Goal: Complete application form

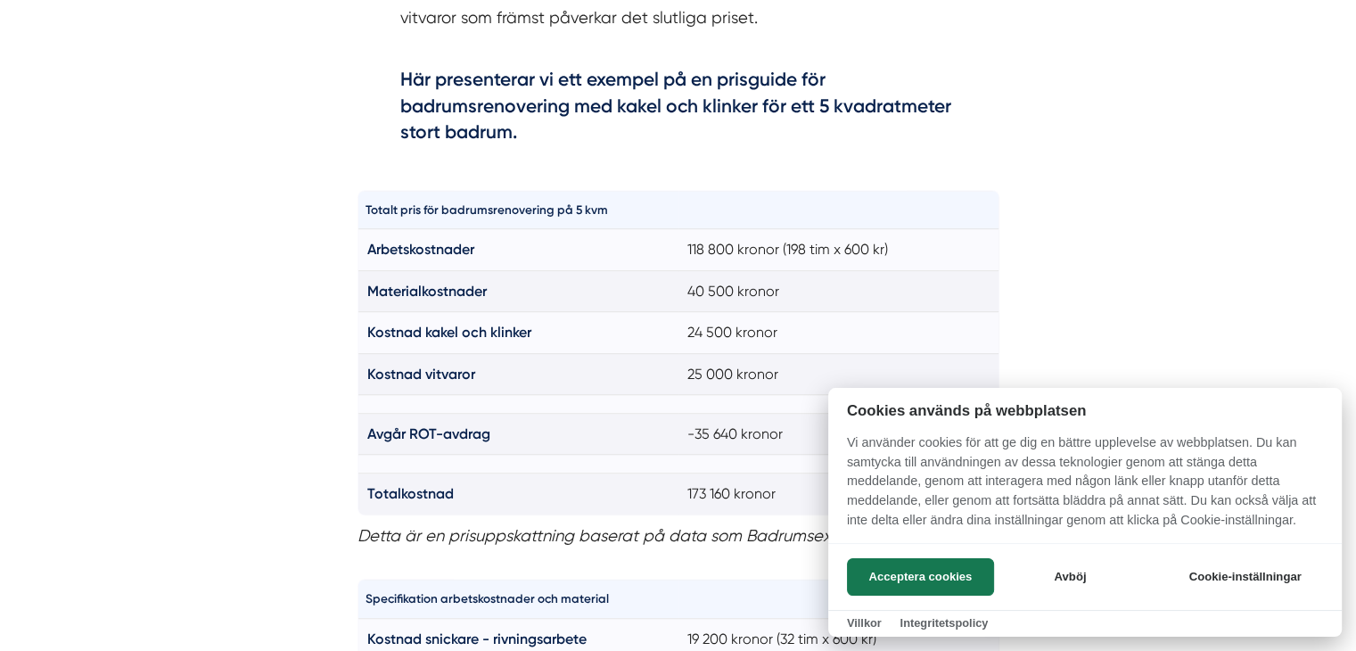
scroll to position [1254, 0]
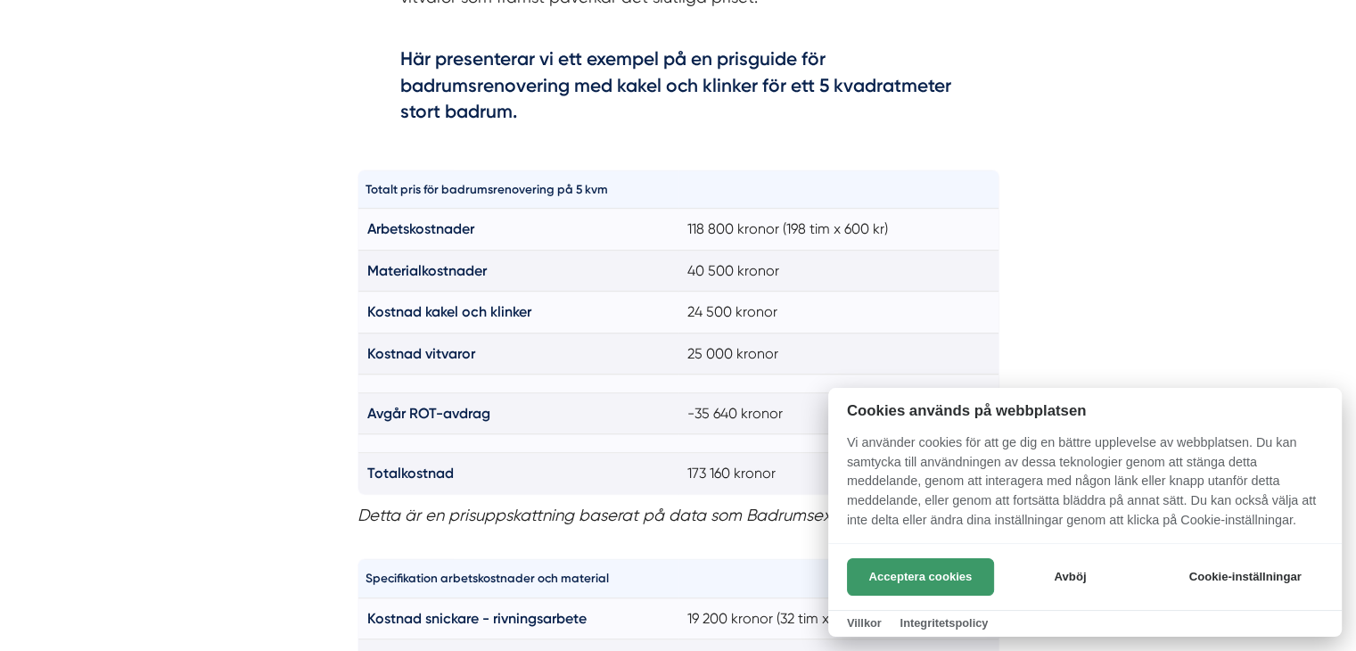
click at [915, 578] on button "Acceptera cookies" at bounding box center [920, 576] width 147 height 37
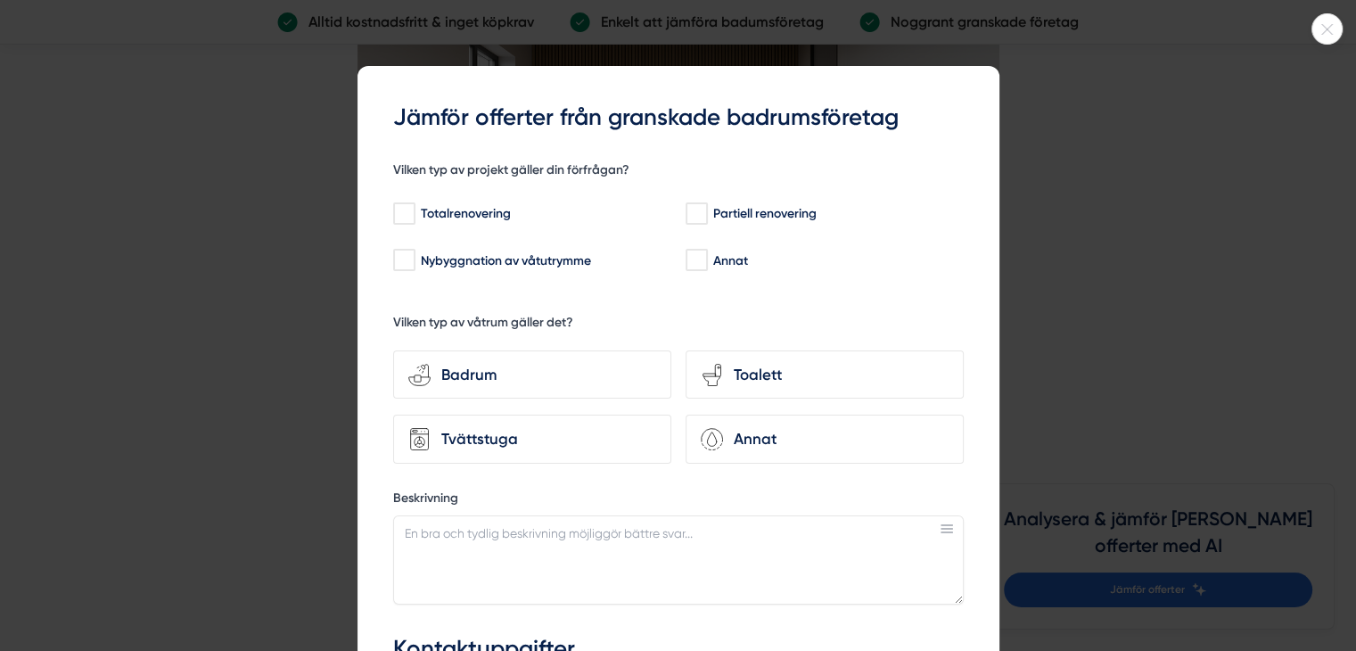
scroll to position [4818, 0]
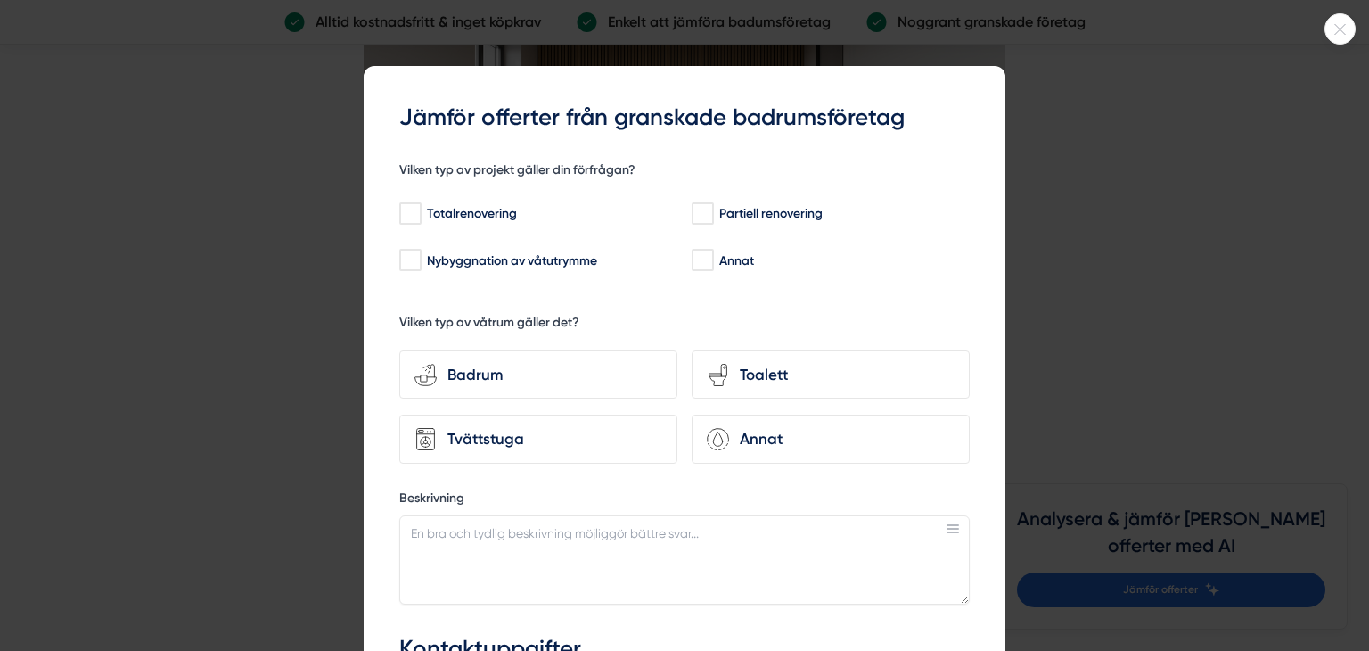
click at [1030, 165] on div at bounding box center [684, 325] width 1369 height 651
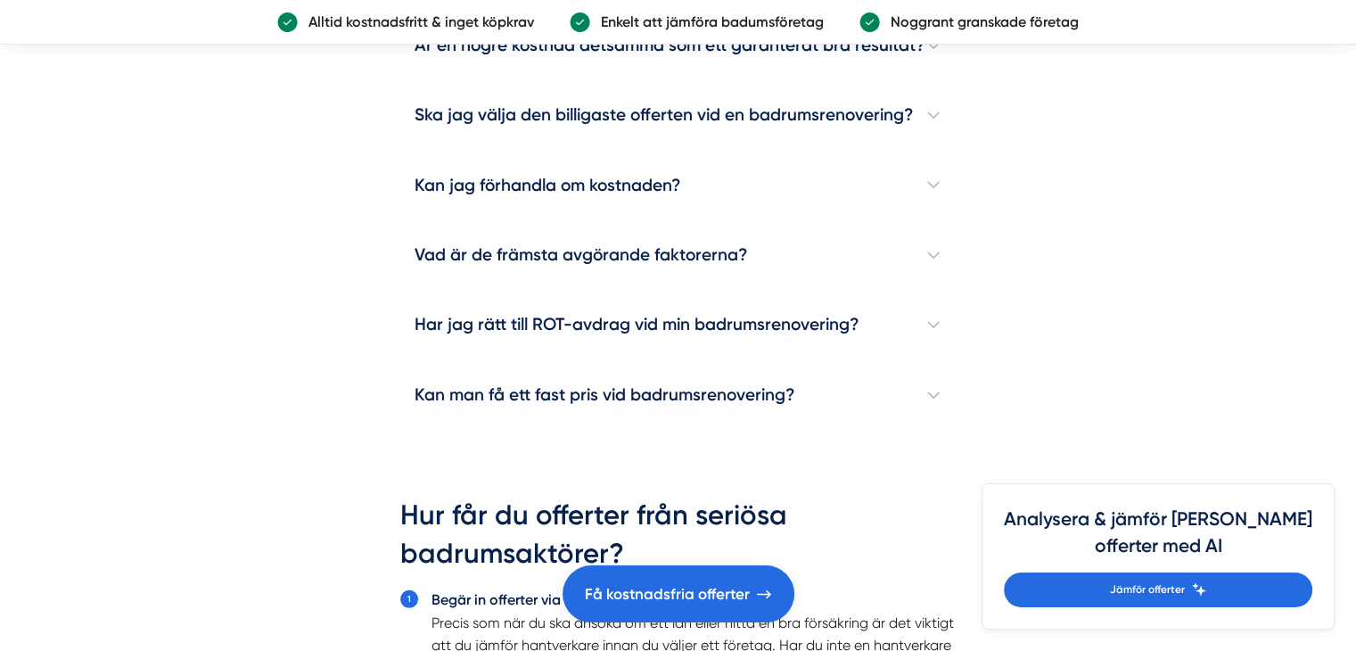
scroll to position [5322, 0]
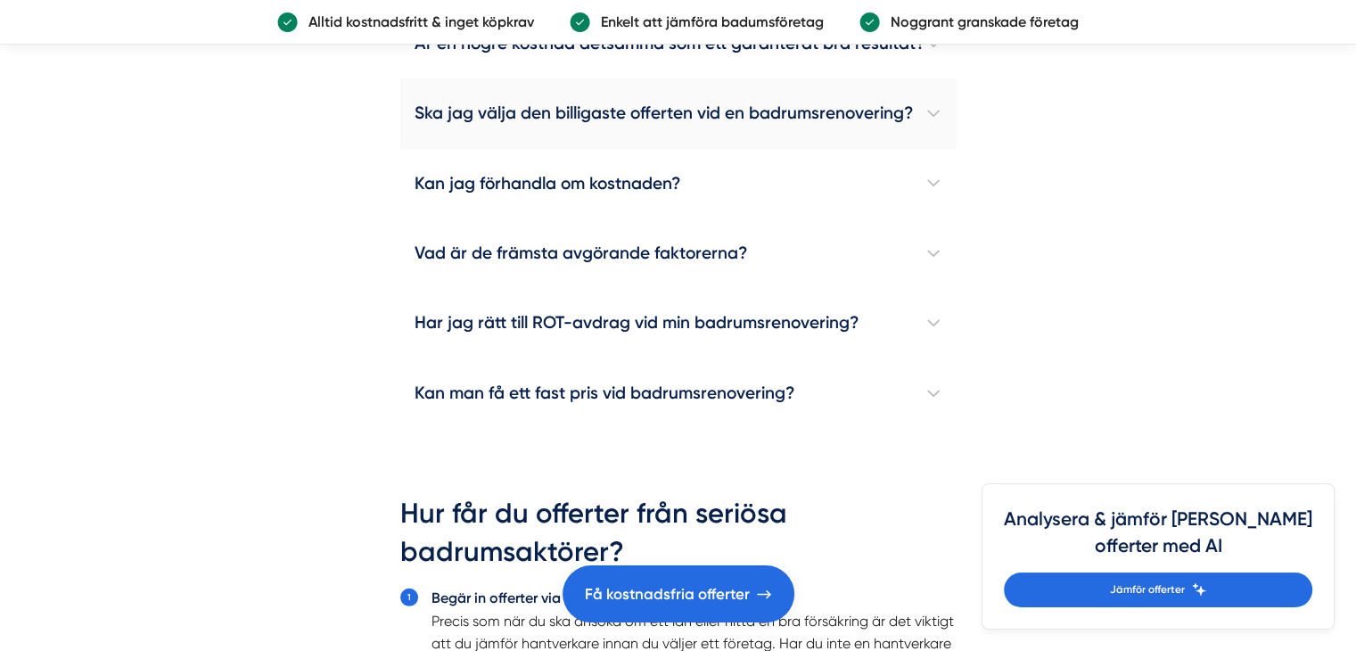
click at [924, 86] on h4 "Ska jag välja den billigaste offerten vid en badrumsrenovering?" at bounding box center [678, 113] width 556 height 70
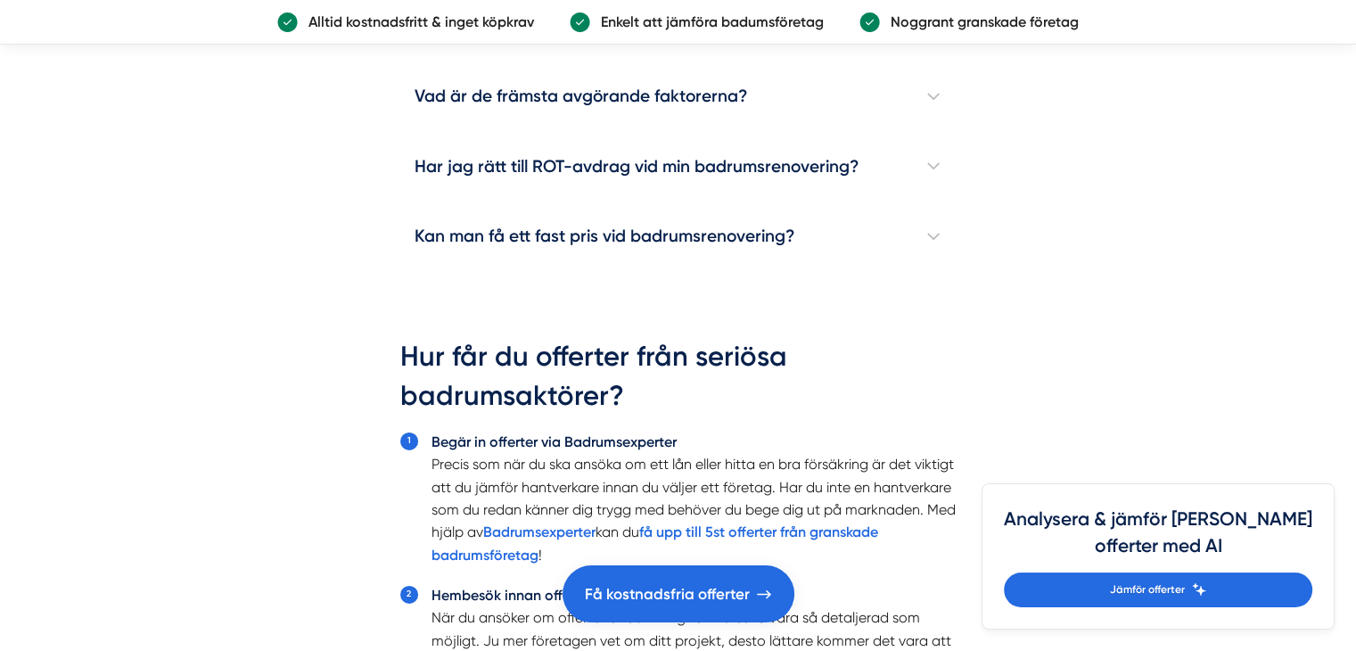
scroll to position [5647, 0]
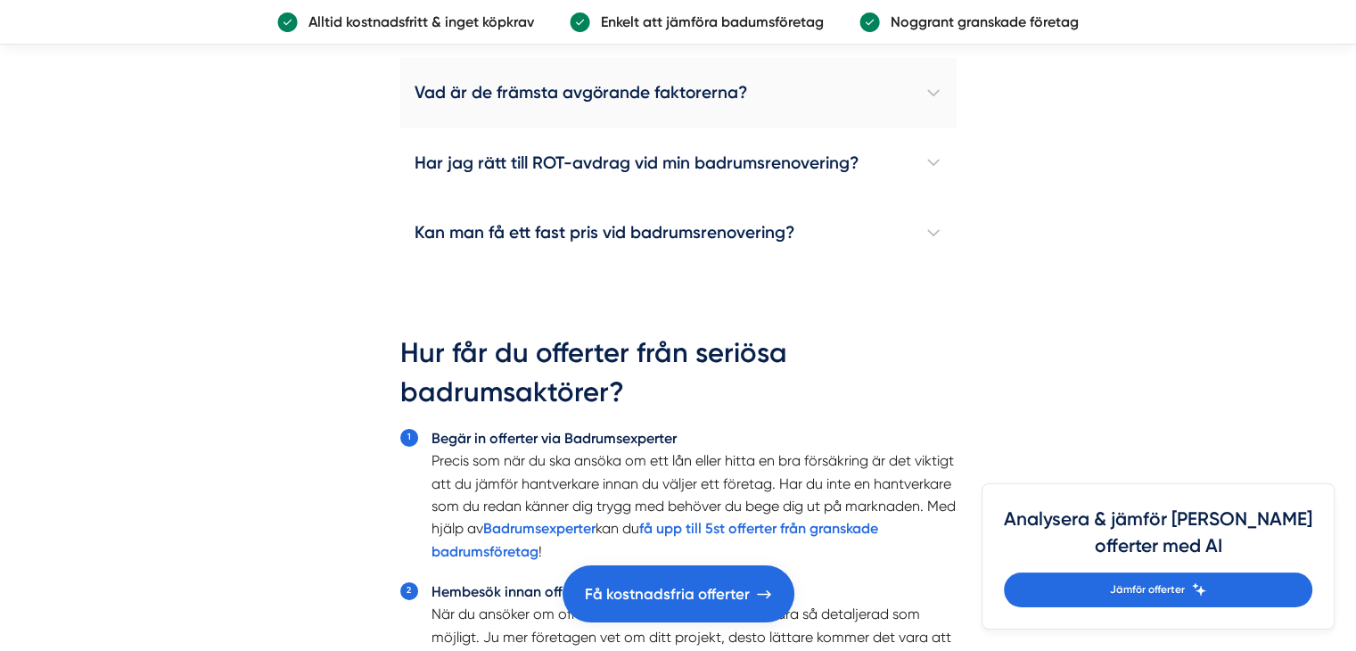
click at [934, 86] on h4 "Vad är de främsta avgörande faktorerna?" at bounding box center [678, 93] width 556 height 70
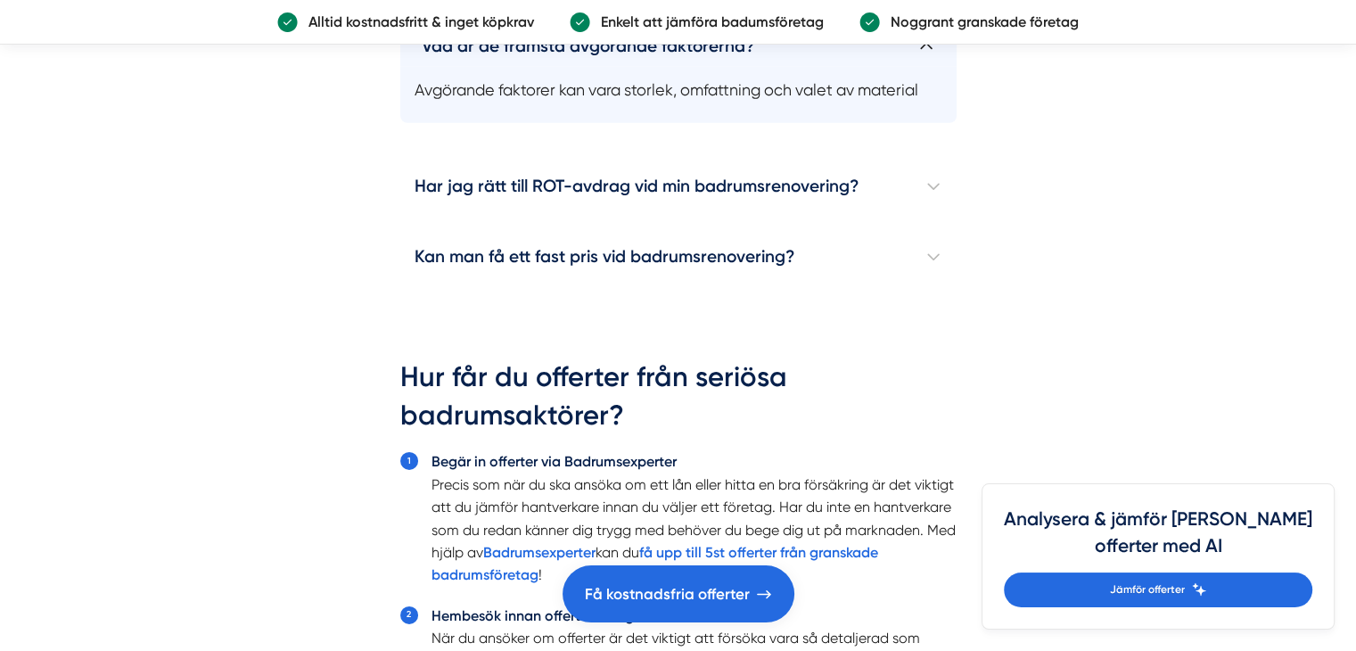
scroll to position [5716, 0]
click at [943, 267] on h4 "Kan man få ett fast pris vid badrumsrenovering?" at bounding box center [678, 256] width 556 height 70
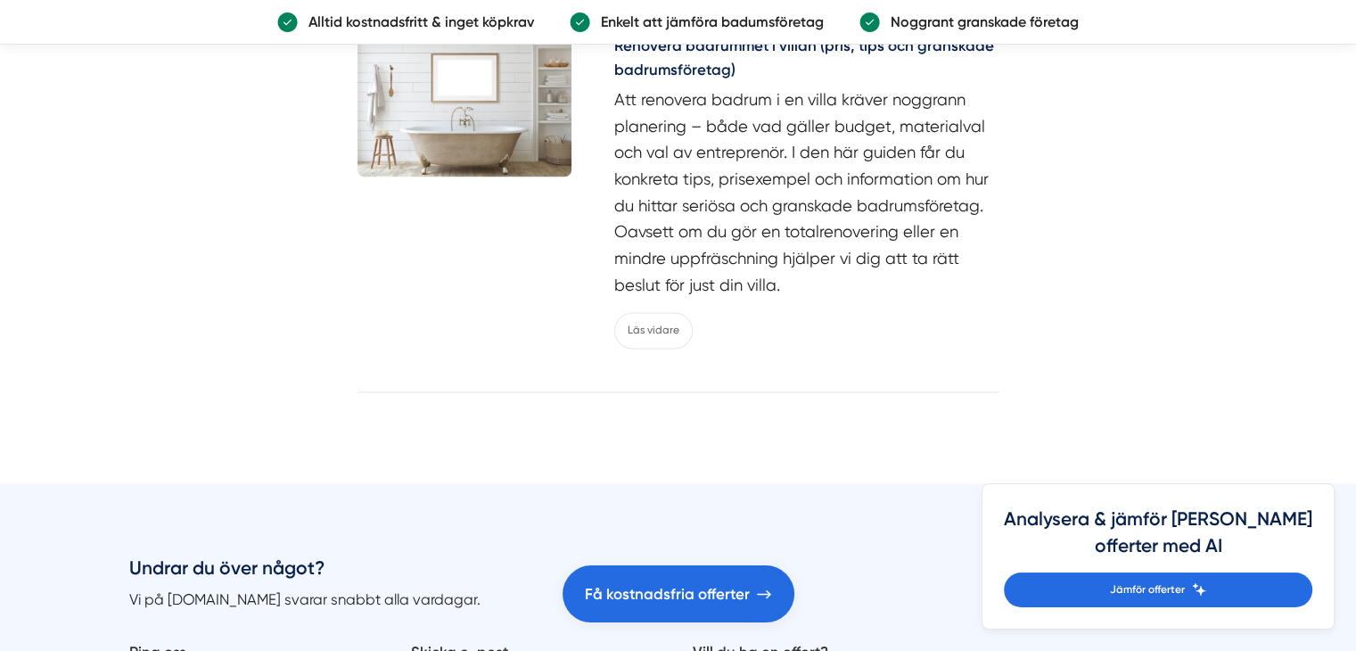
scroll to position [9257, 0]
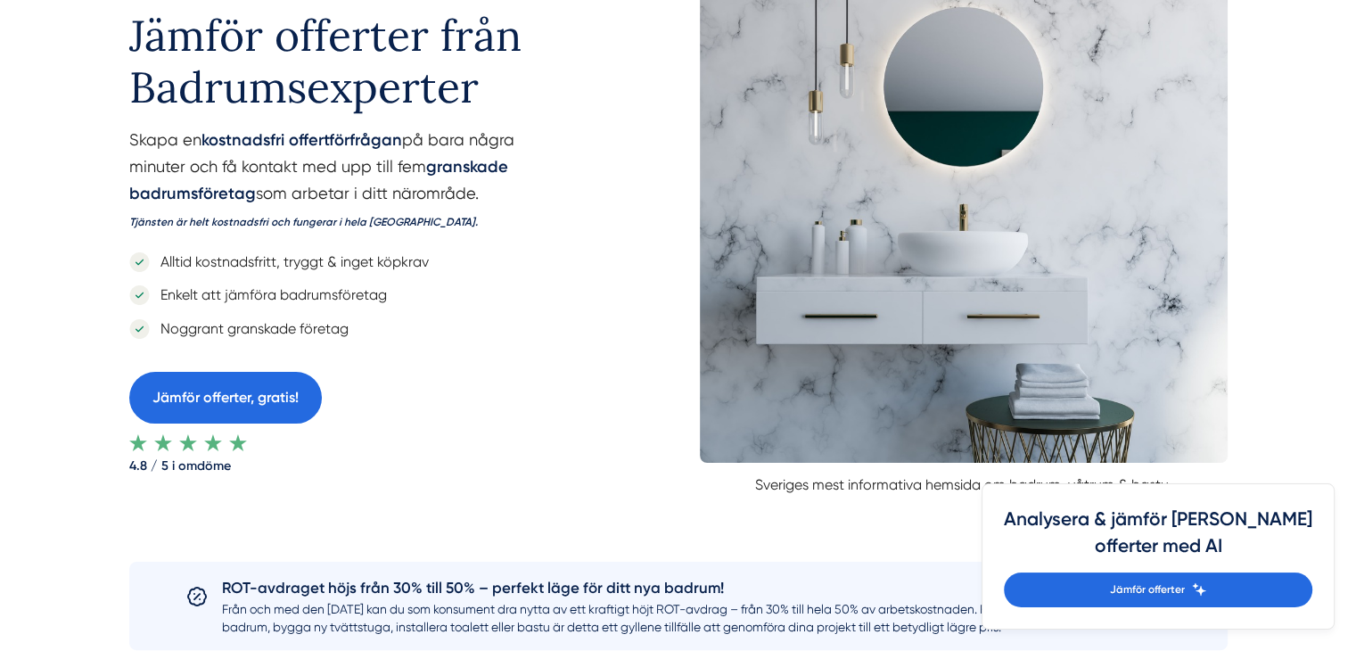
scroll to position [213, 0]
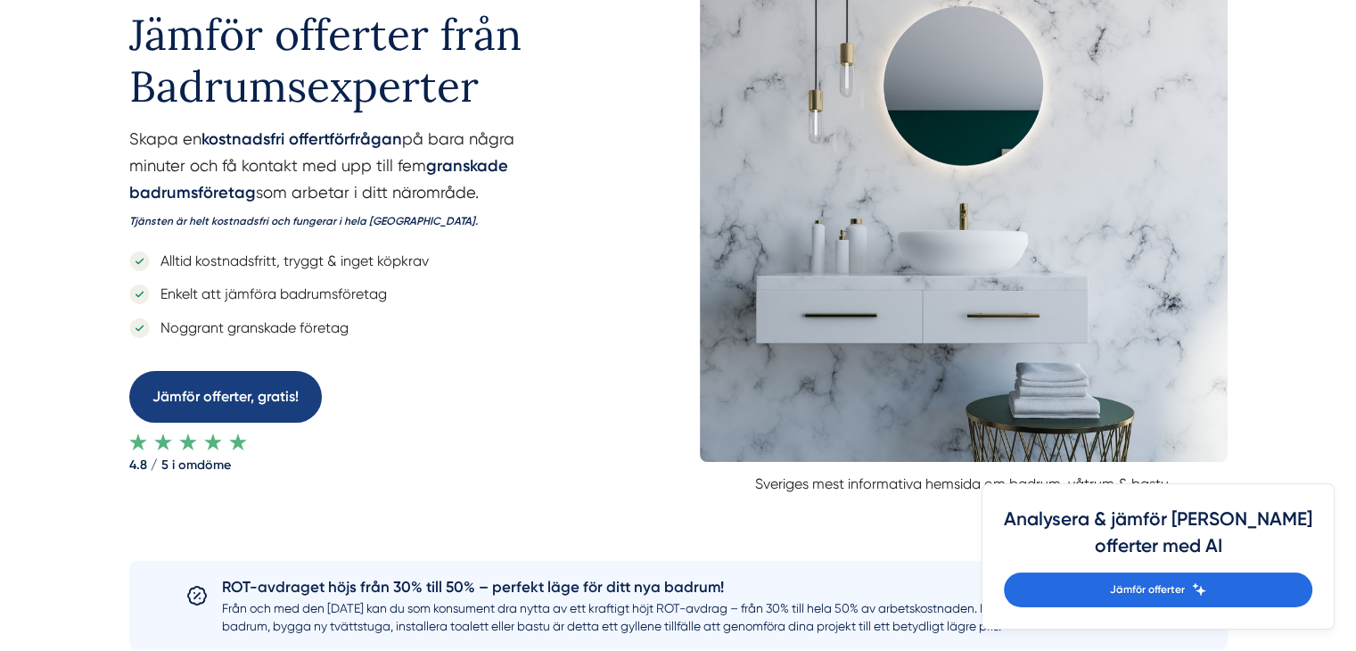
click at [266, 393] on link "Jämför offerter, gratis!" at bounding box center [225, 396] width 193 height 51
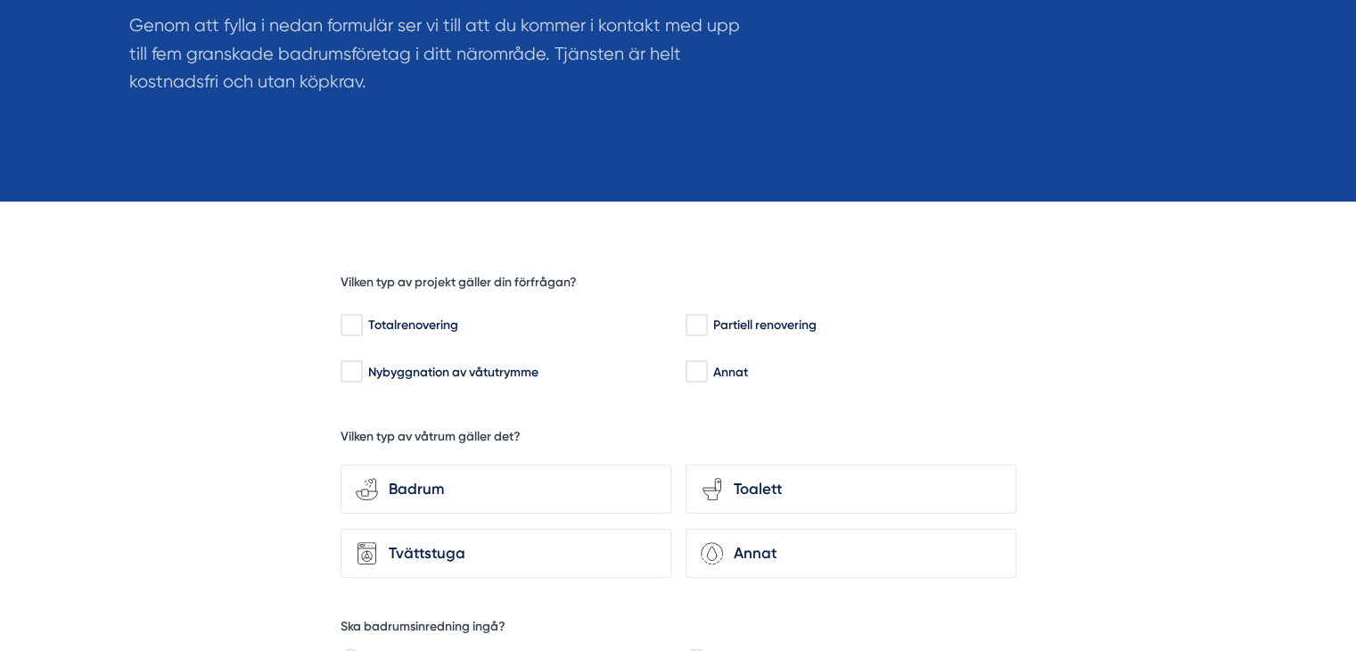
scroll to position [435, 0]
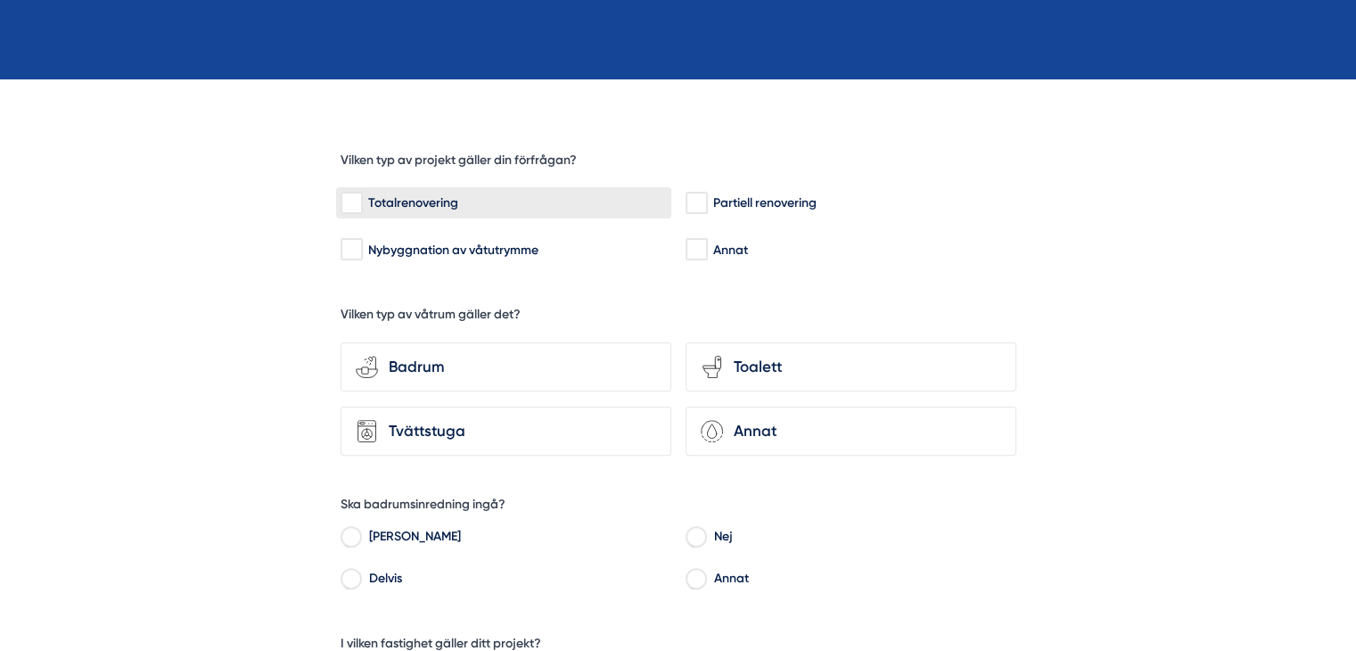
click at [408, 212] on label "Totalrenovering" at bounding box center [503, 202] width 335 height 31
click at [361, 212] on input "Totalrenovering" at bounding box center [351, 203] width 21 height 18
checkbox input "true"
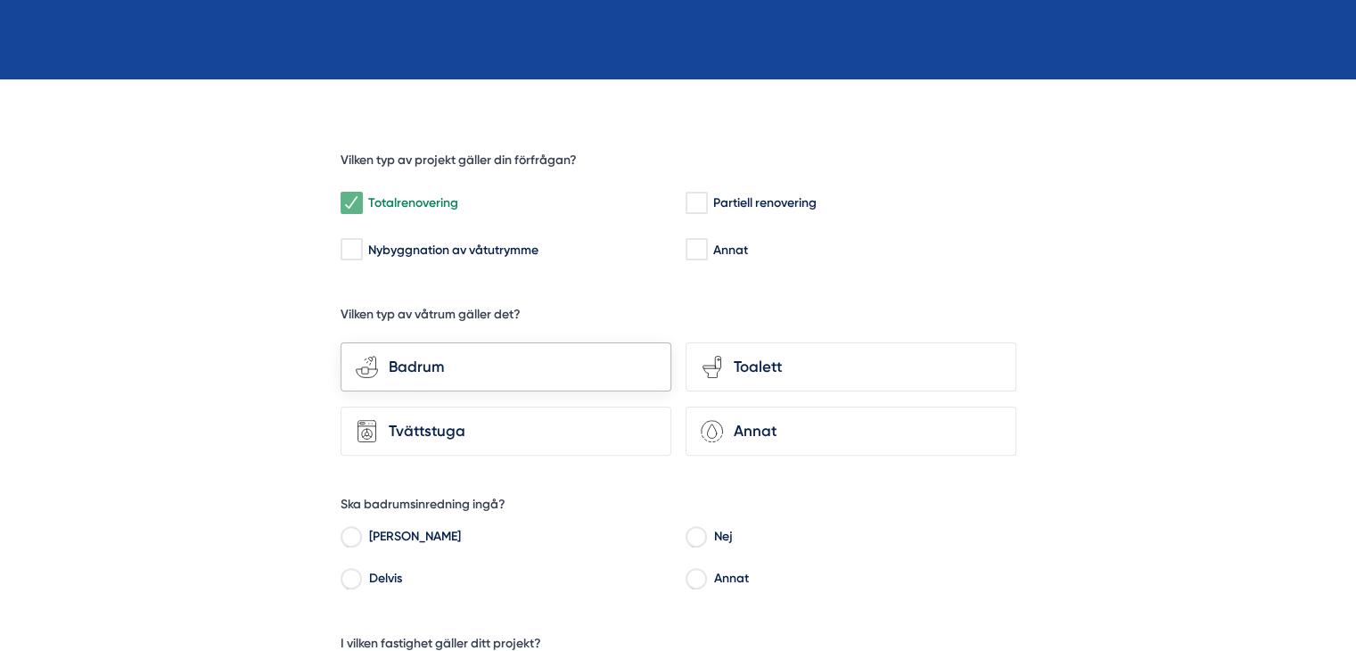
click at [451, 359] on div "Badrum" at bounding box center [517, 367] width 278 height 24
click at [0, 0] on input "bathroom-tub-towel Badrum" at bounding box center [0, 0] width 0 height 0
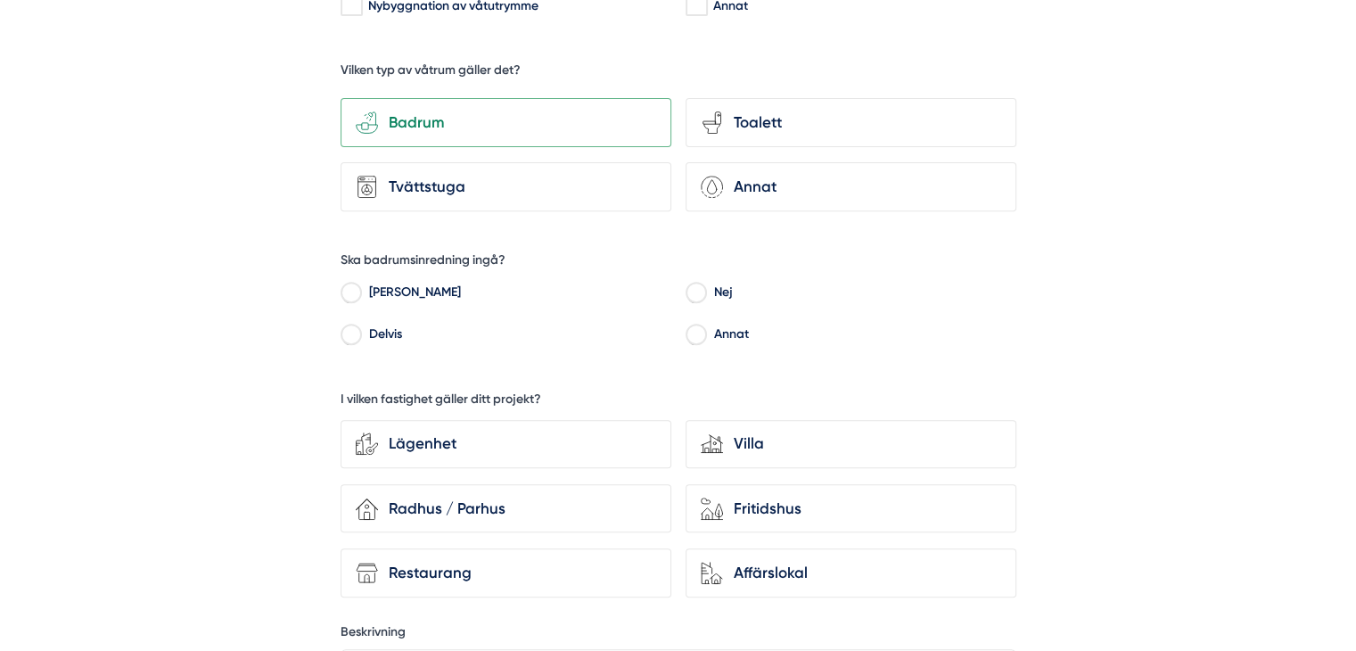
scroll to position [692, 0]
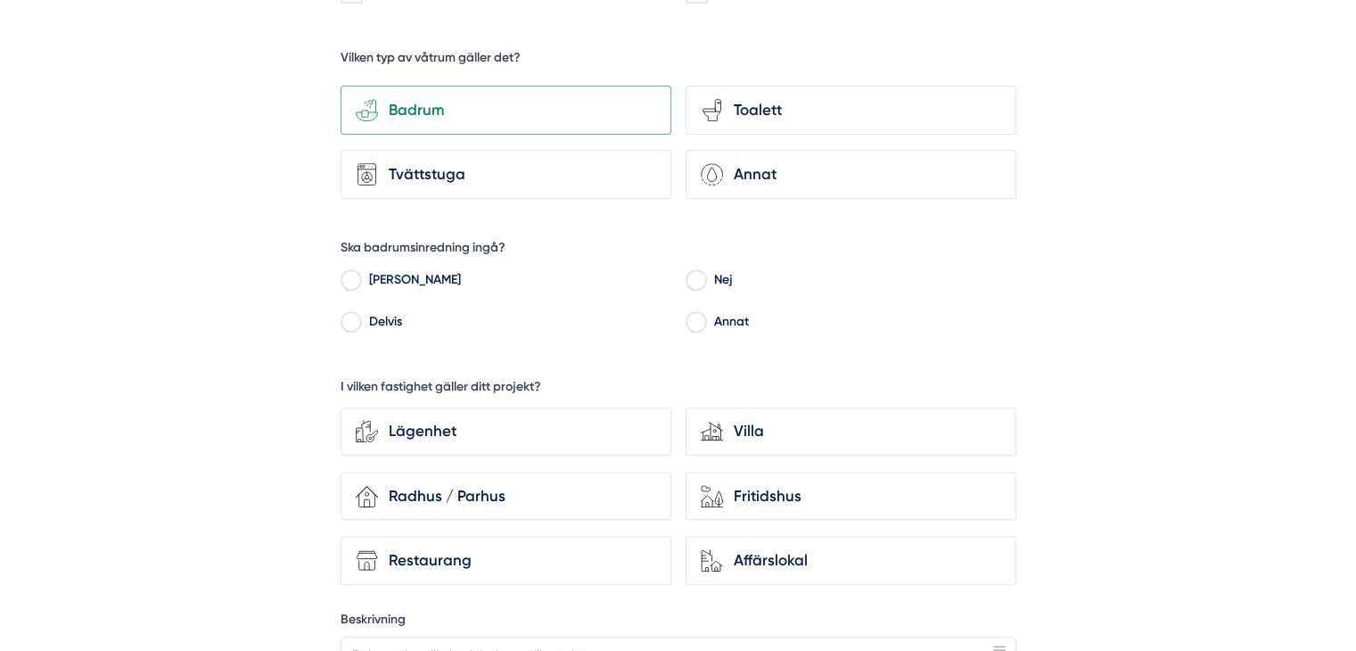
click at [701, 284] on input "Nej" at bounding box center [696, 283] width 21 height 16
radio input "true"
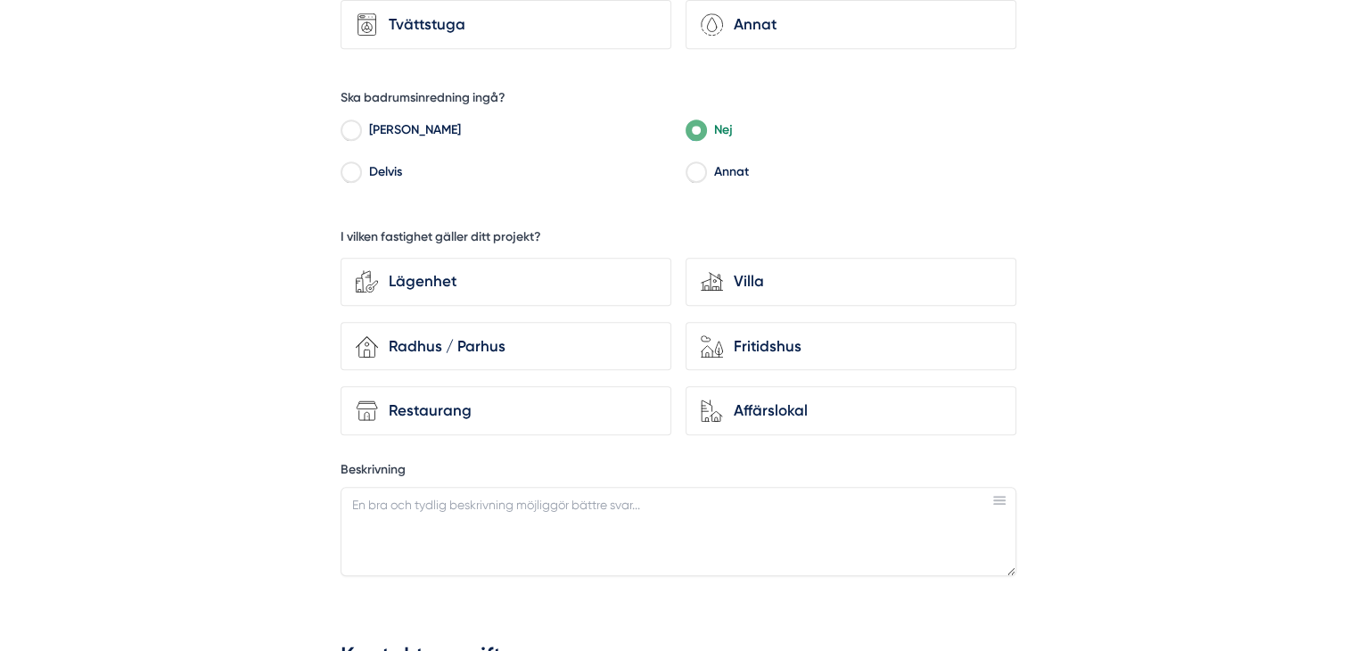
scroll to position [843, 0]
click at [517, 333] on div "Radhus / Parhus" at bounding box center [517, 345] width 278 height 24
click at [0, 0] on input "house-3 Radhus / Parhus" at bounding box center [0, 0] width 0 height 0
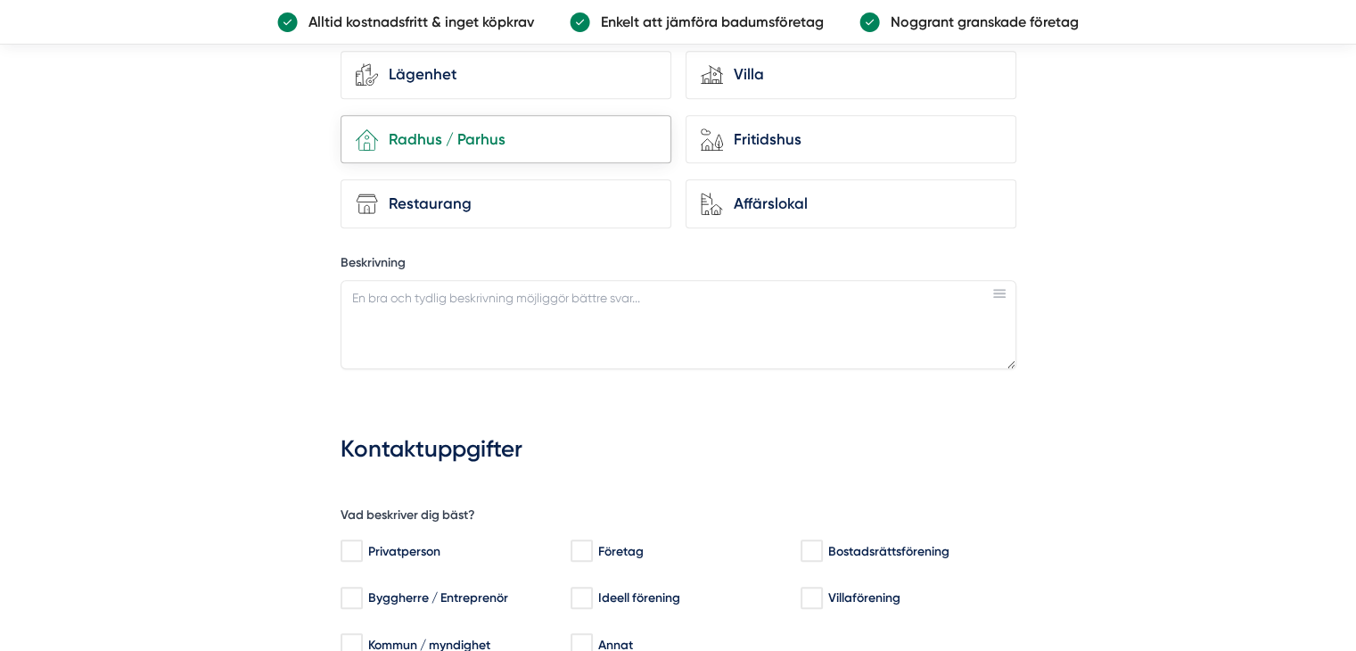
scroll to position [1050, 0]
click at [507, 318] on textarea "Beskrivning" at bounding box center [679, 322] width 676 height 89
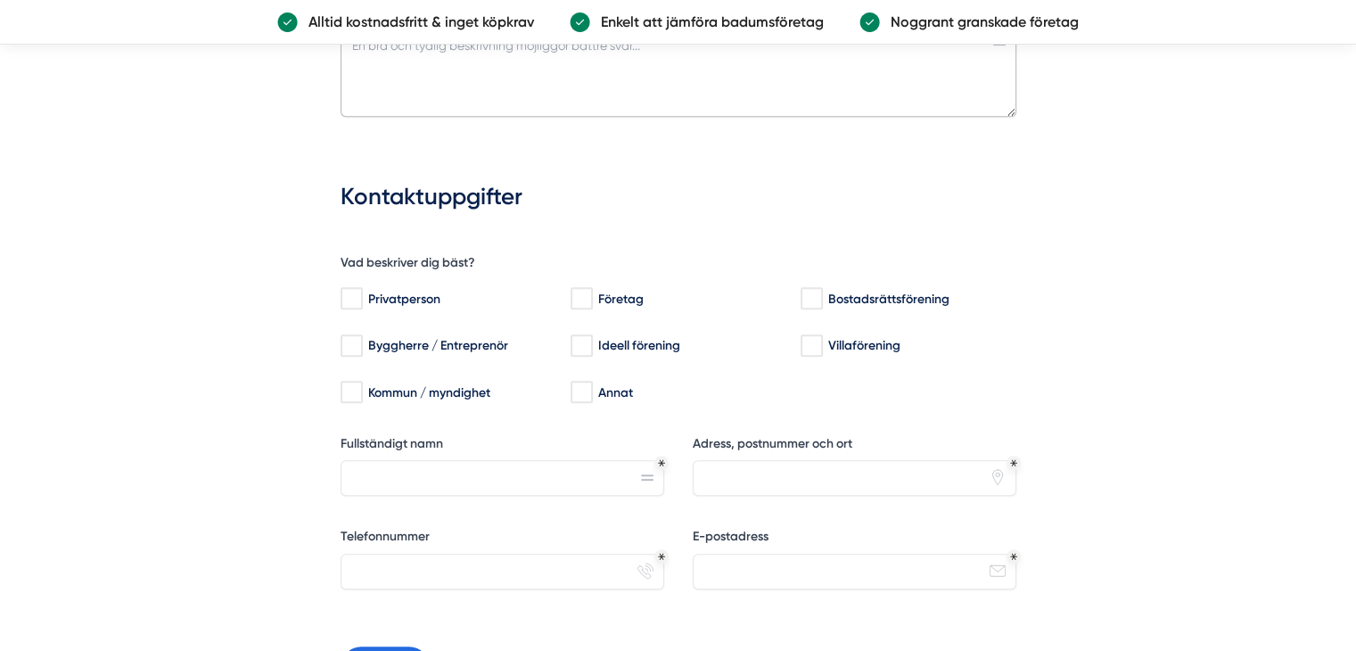
scroll to position [1302, 0]
click at [364, 294] on div "Privatperson" at bounding box center [446, 298] width 211 height 18
click at [361, 294] on input "Privatperson" at bounding box center [351, 298] width 21 height 18
checkbox input "true"
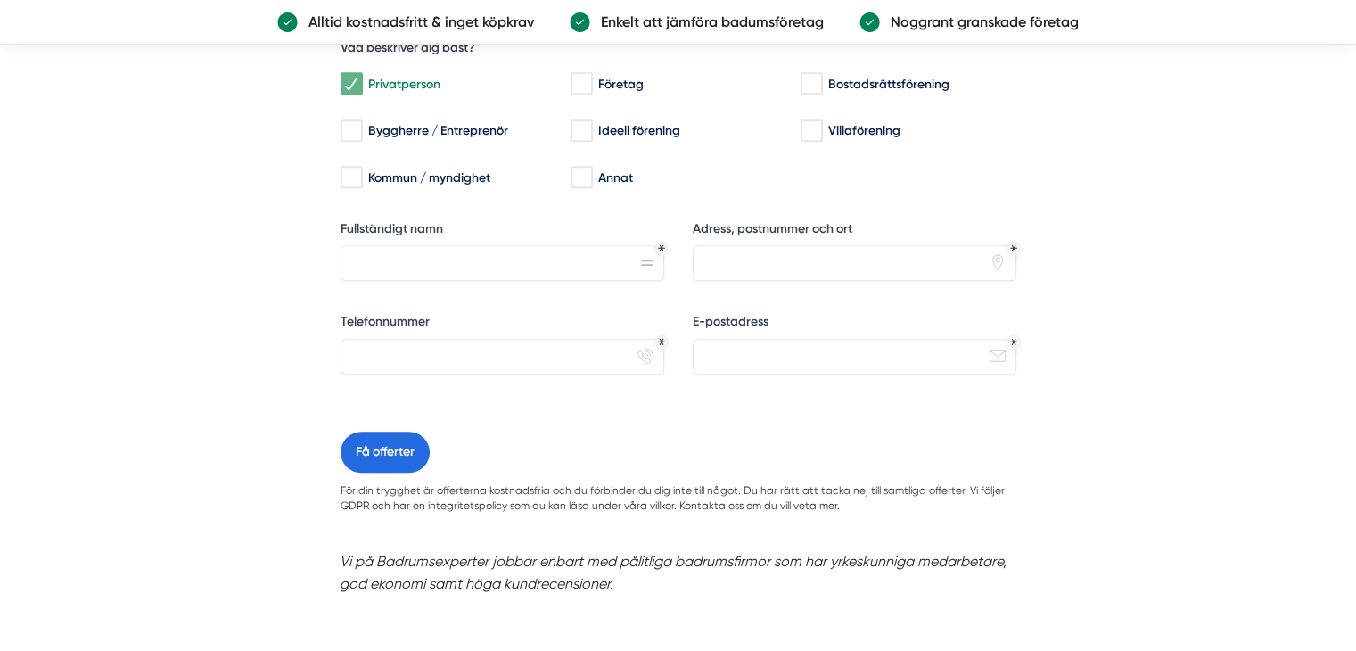
scroll to position [1533, 0]
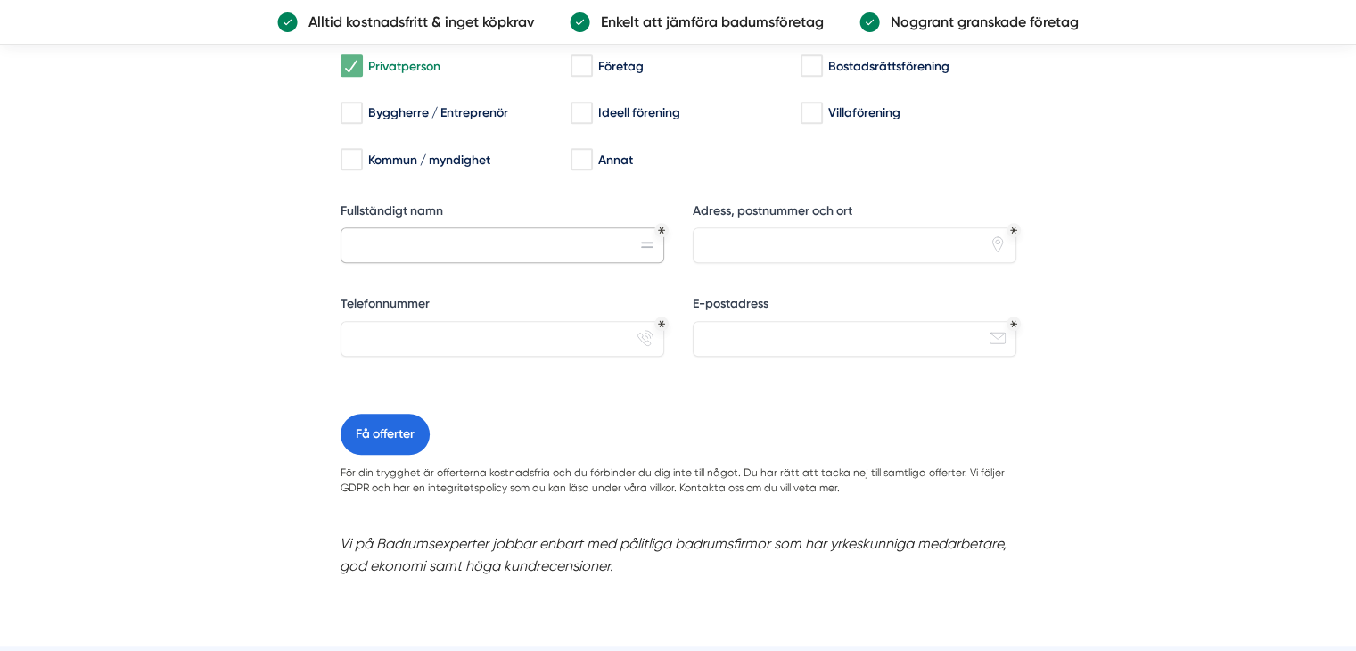
click at [530, 254] on input "Fullständigt namn" at bounding box center [503, 245] width 324 height 36
type input "Marcus Azara"
click at [754, 232] on input "Adress, postnummer och ort" at bounding box center [855, 245] width 324 height 36
type input "Håkantorpsgatan 140"
click at [493, 343] on input "Telefonnummer" at bounding box center [503, 339] width 324 height 36
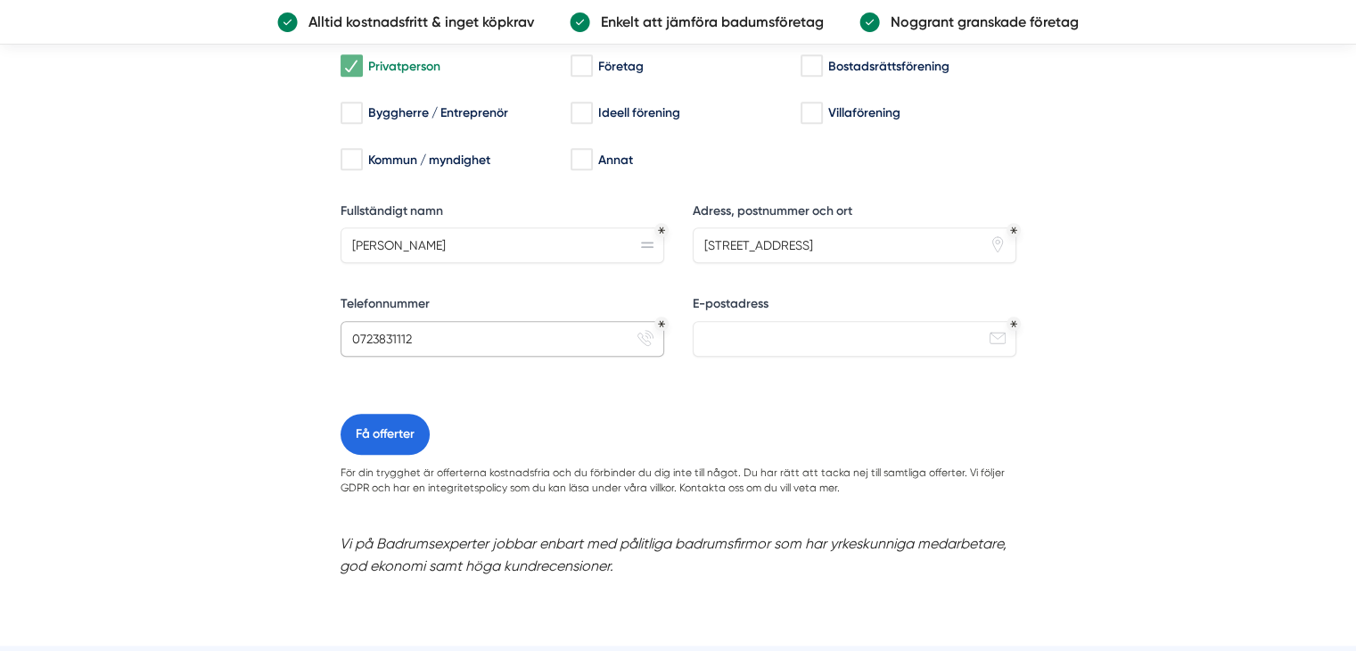
type input "0723831112"
click at [841, 325] on input "E-postadress" at bounding box center [855, 339] width 324 height 36
type input "marcus.azara16@gmail.com"
click at [417, 423] on button "Få offerter" at bounding box center [385, 434] width 89 height 41
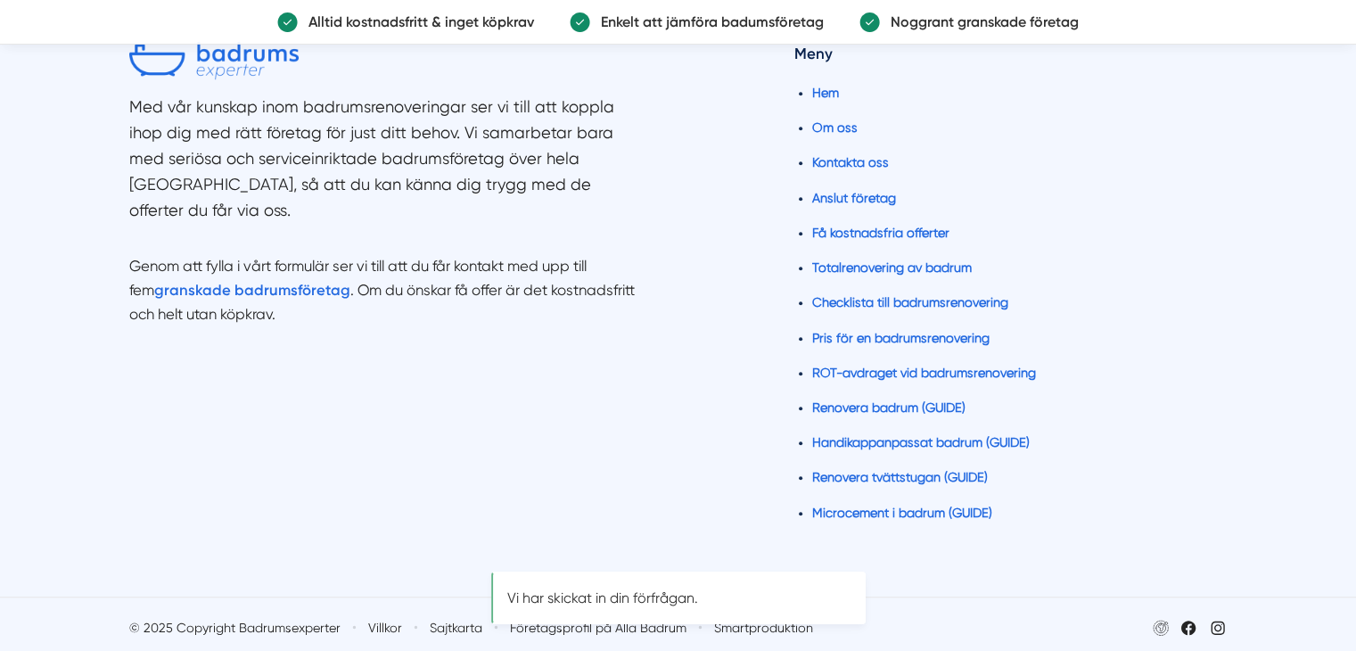
scroll to position [0, 0]
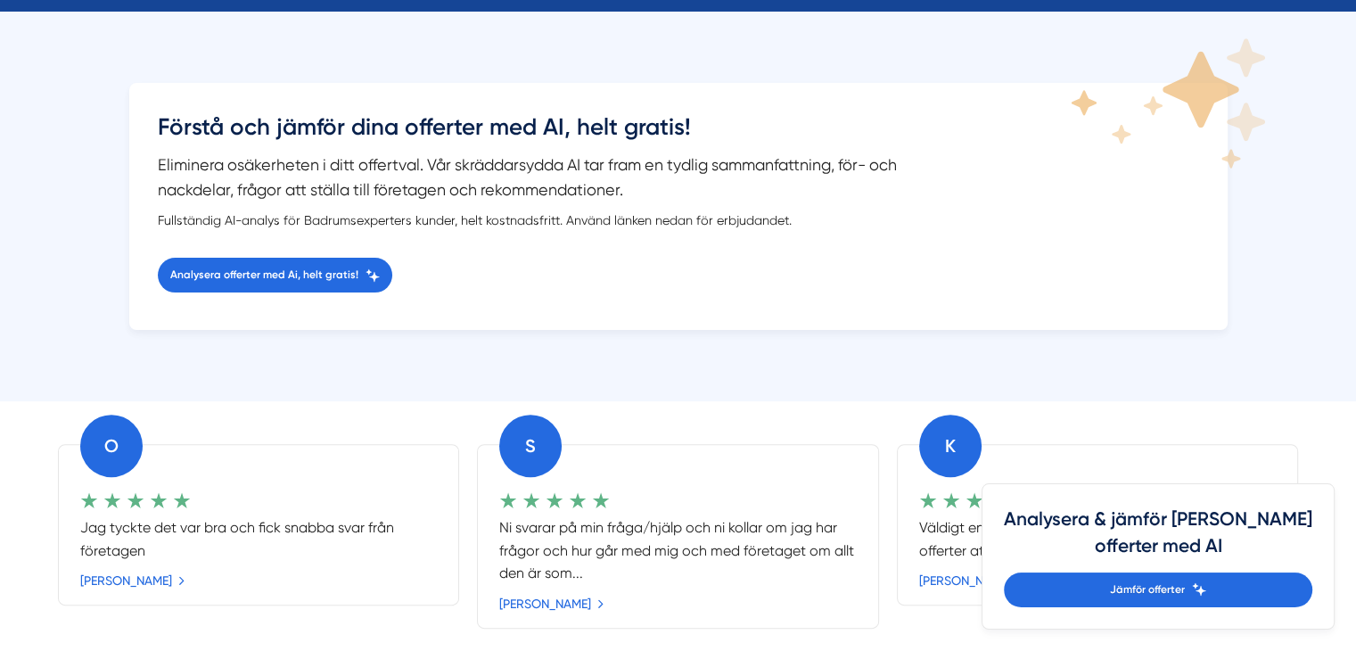
scroll to position [456, 0]
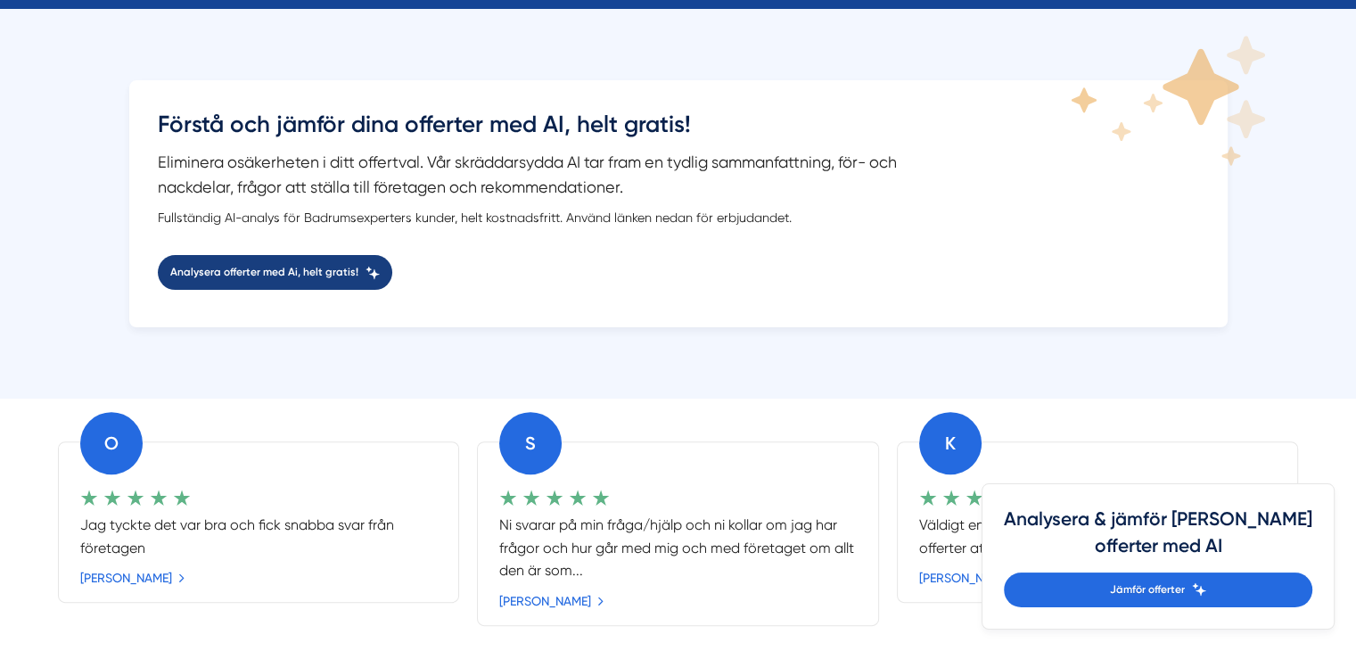
click at [308, 266] on span "Analysera offerter med Ai, helt gratis!" at bounding box center [264, 272] width 188 height 17
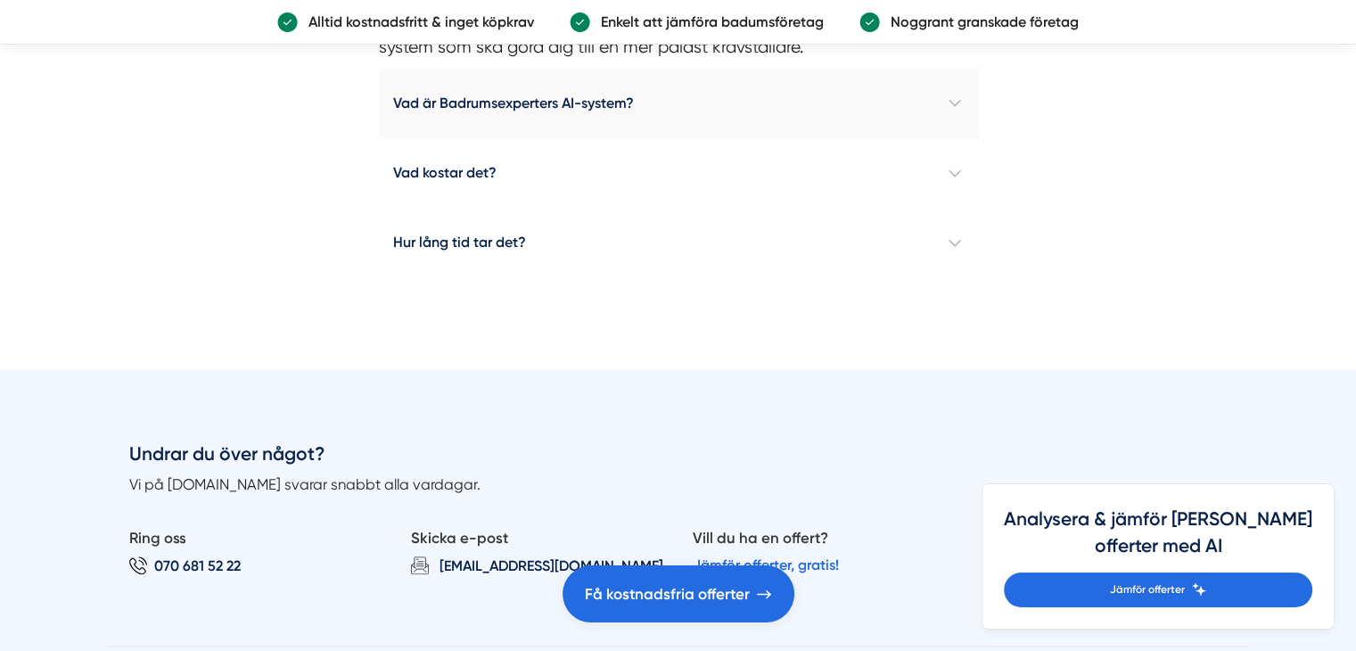
scroll to position [1709, 0]
